Goal: Book appointment/travel/reservation

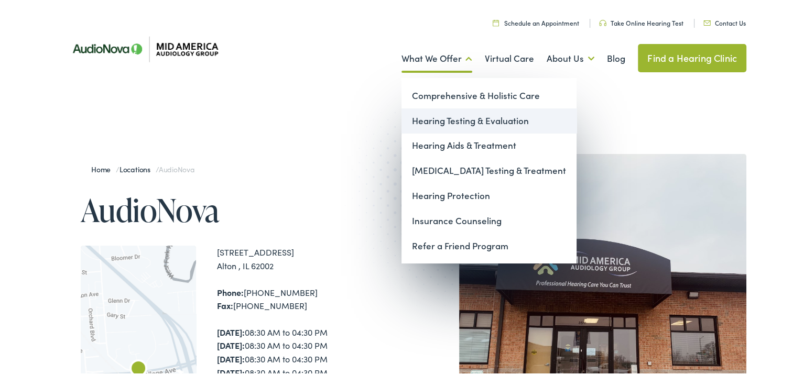
click at [419, 118] on link "Hearing Testing & Evaluation" at bounding box center [489, 118] width 175 height 25
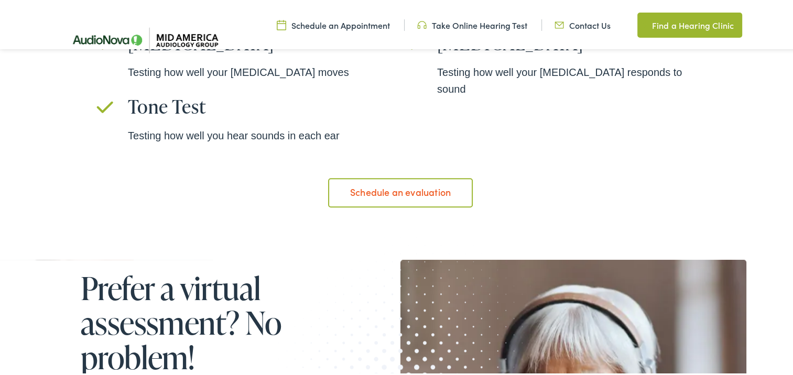
scroll to position [787, 0]
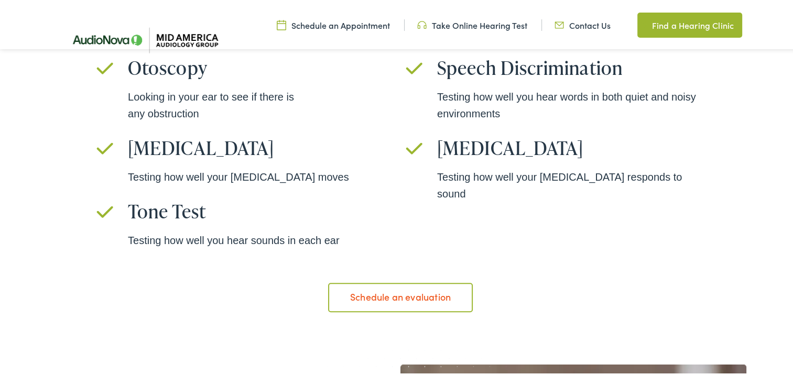
click at [378, 294] on link "Schedule an evaluation" at bounding box center [400, 295] width 144 height 29
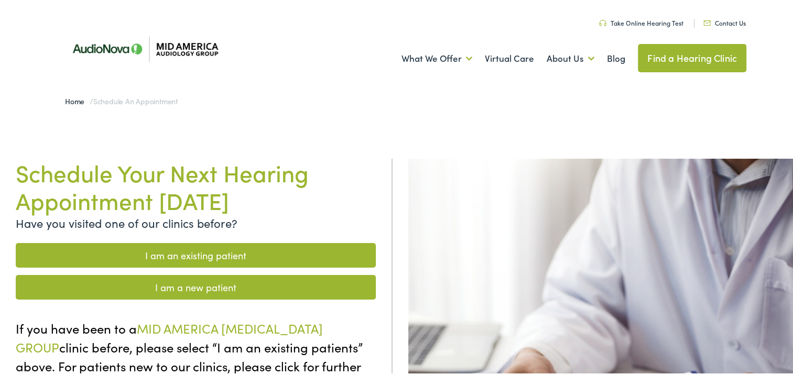
click at [173, 286] on link "I am a new patient" at bounding box center [196, 285] width 360 height 25
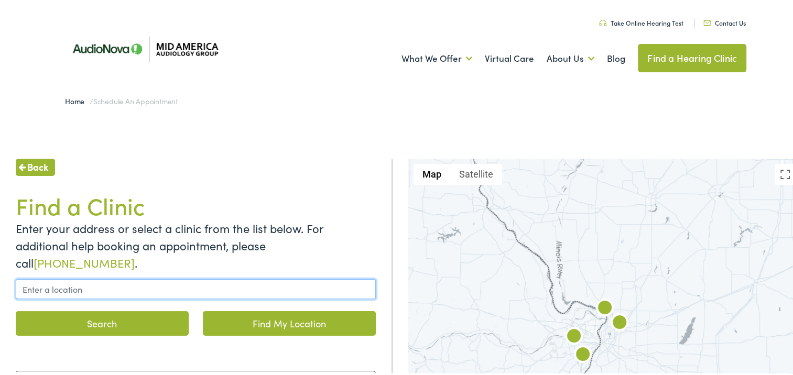
click at [75, 277] on input "text" at bounding box center [196, 287] width 360 height 20
type input "62002"
click at [16, 309] on button "Search" at bounding box center [102, 321] width 173 height 25
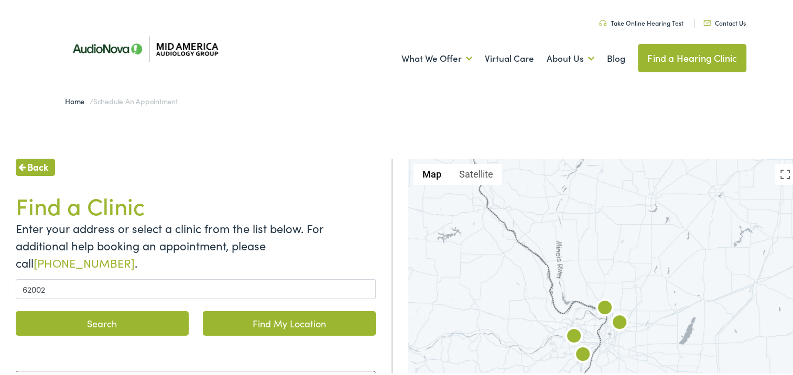
drag, startPoint x: 94, startPoint y: 315, endPoint x: 95, endPoint y: 308, distance: 6.5
click at [94, 314] on button "Search" at bounding box center [102, 321] width 173 height 25
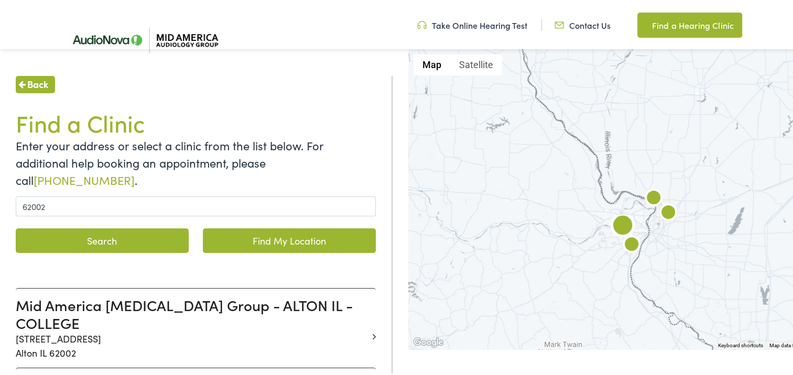
scroll to position [157, 0]
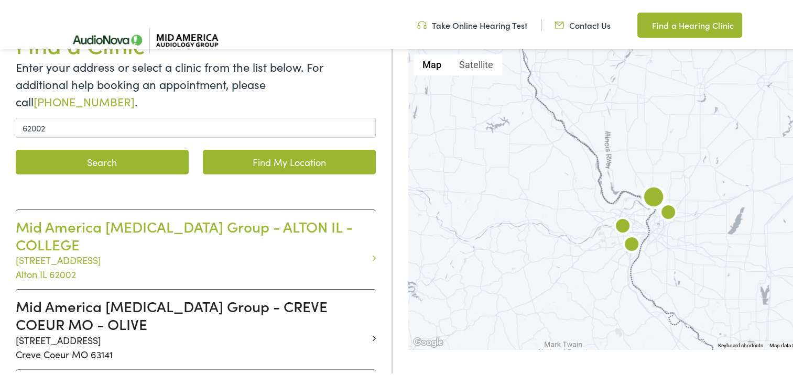
click at [114, 216] on h3 "Mid America Audiology Group - ALTON IL - COLLEGE" at bounding box center [192, 233] width 352 height 35
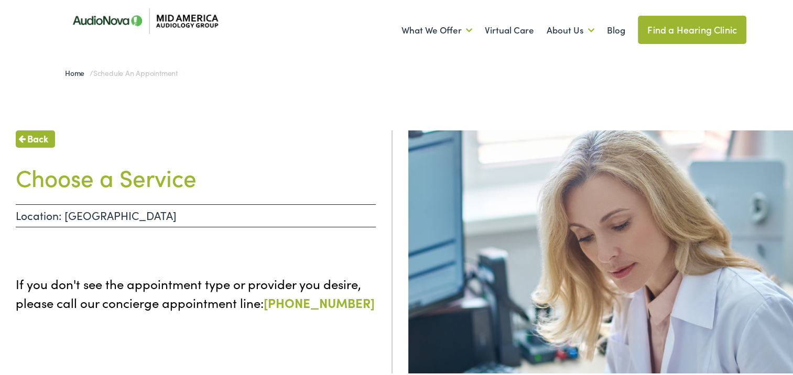
scroll to position [105, 0]
